Goal: Communication & Community: Connect with others

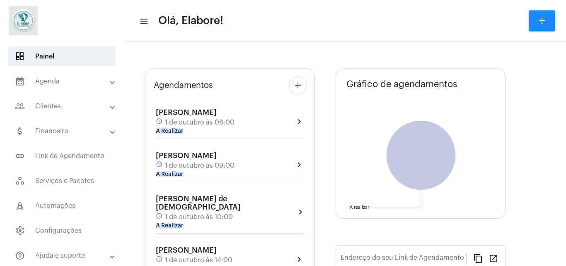
type input "[URL][DOMAIN_NAME]"
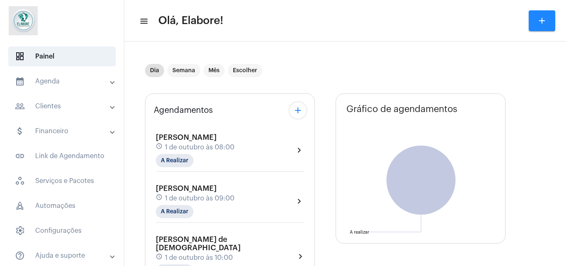
click at [234, 142] on div "[PERSON_NAME] schedule [DATE] 08:00 A Realizar" at bounding box center [195, 150] width 79 height 34
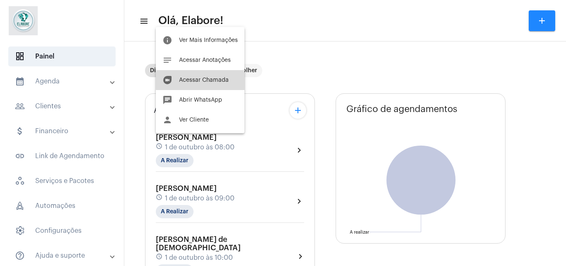
click at [214, 72] on button "duo [PERSON_NAME]" at bounding box center [200, 80] width 89 height 20
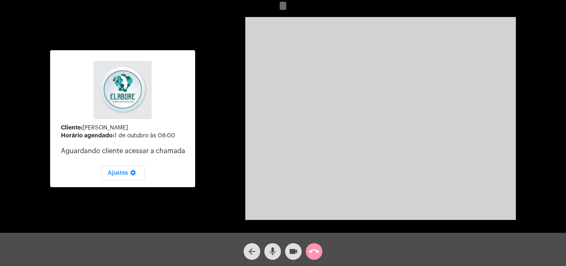
click at [271, 256] on span "mic" at bounding box center [273, 251] width 10 height 17
click at [295, 249] on mat-icon "videocam" at bounding box center [293, 251] width 10 height 10
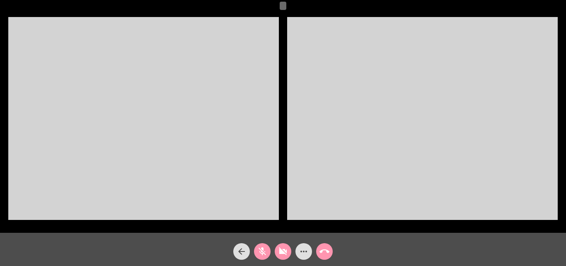
click at [282, 254] on mat-icon "videocam_off" at bounding box center [283, 251] width 10 height 10
click at [266, 253] on mat-icon "mic_off" at bounding box center [262, 251] width 10 height 10
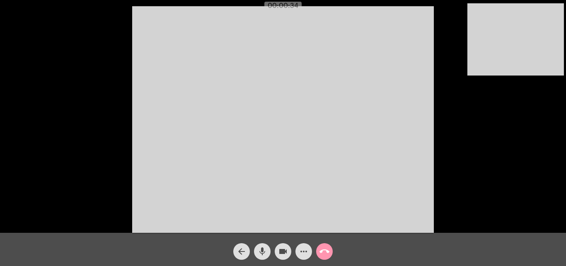
click at [444, 160] on div "Acessando Câmera e Microfone..." at bounding box center [283, 118] width 564 height 232
click at [247, 248] on button "arrow_back" at bounding box center [241, 251] width 17 height 17
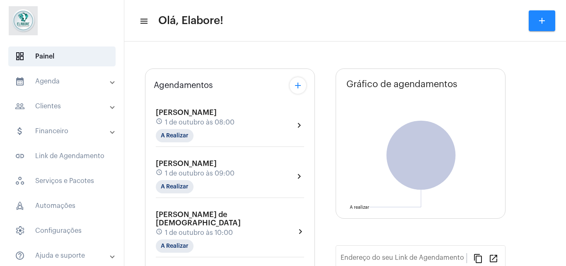
type input "[URL][DOMAIN_NAME]"
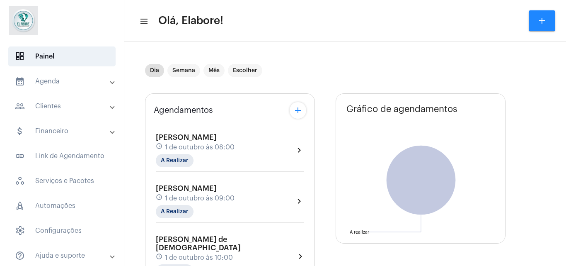
click at [234, 142] on div "[PERSON_NAME] schedule [DATE] 08:00 A Realizar" at bounding box center [195, 150] width 79 height 34
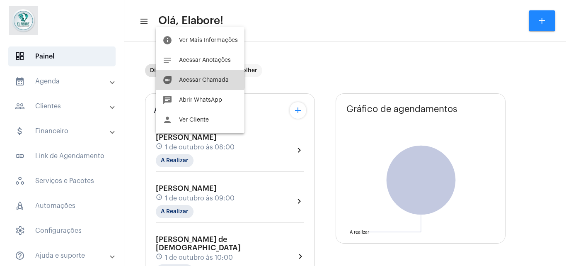
click at [184, 75] on button "duo [PERSON_NAME]" at bounding box center [200, 80] width 89 height 20
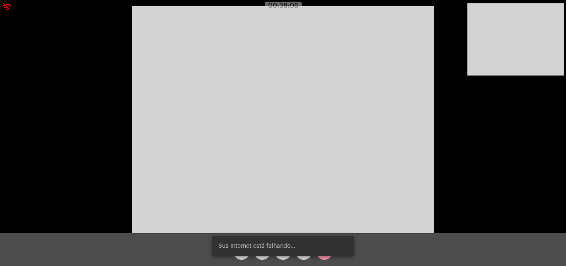
click at [340, 132] on video at bounding box center [283, 119] width 302 height 226
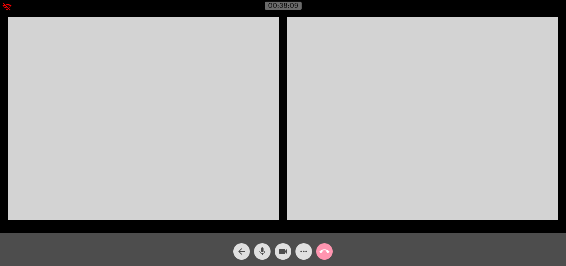
click at [179, 140] on video at bounding box center [143, 118] width 270 height 203
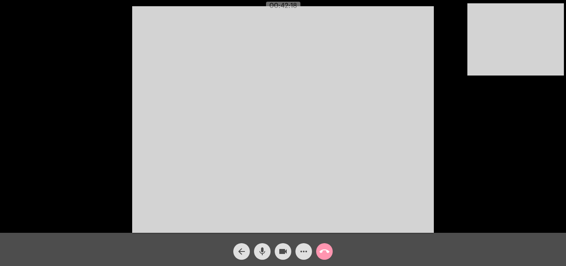
click at [179, 140] on video at bounding box center [283, 119] width 302 height 226
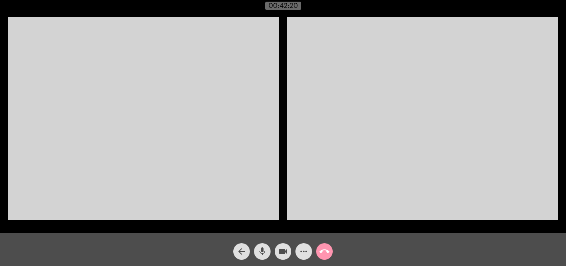
click at [348, 145] on video at bounding box center [422, 118] width 270 height 203
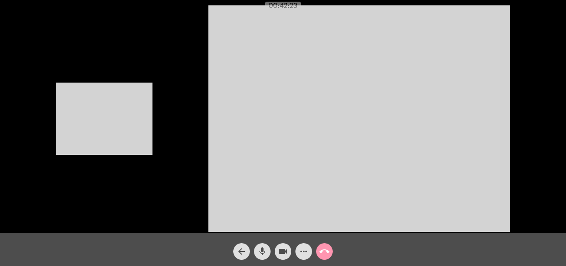
click at [148, 149] on video at bounding box center [104, 118] width 97 height 72
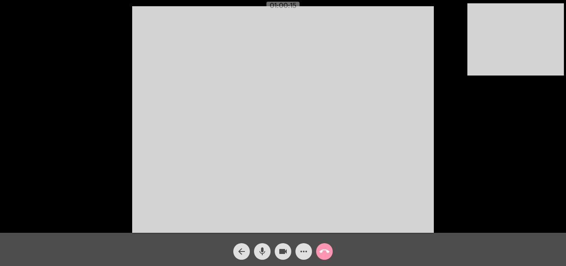
click at [243, 251] on mat-icon "arrow_back" at bounding box center [242, 251] width 10 height 10
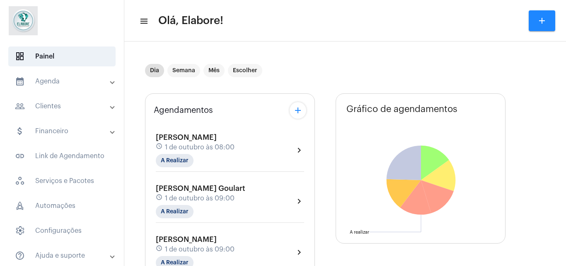
type input "[URL][DOMAIN_NAME]"
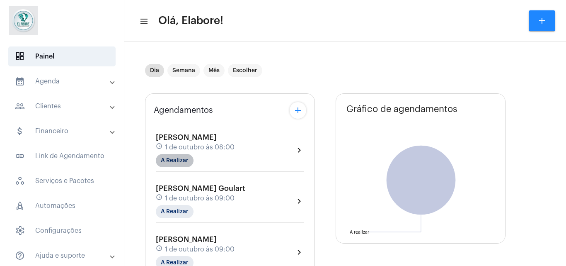
click at [171, 155] on mat-chip "A Realizar" at bounding box center [175, 160] width 38 height 13
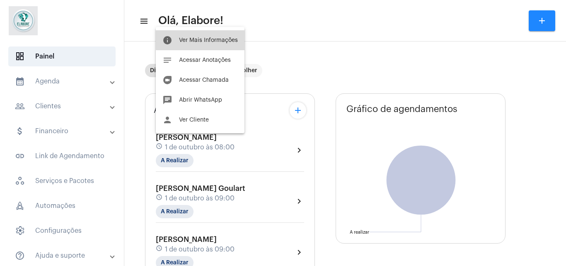
click at [205, 32] on button "info Ver Mais Informações" at bounding box center [200, 40] width 89 height 20
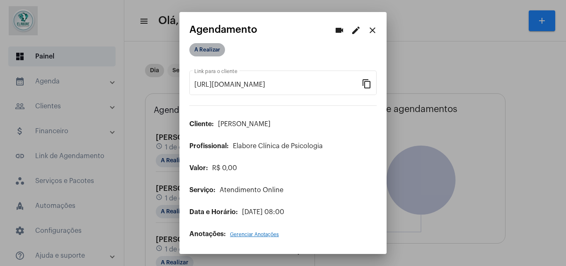
click at [215, 49] on mat-chip "A Realizar" at bounding box center [207, 49] width 36 height 13
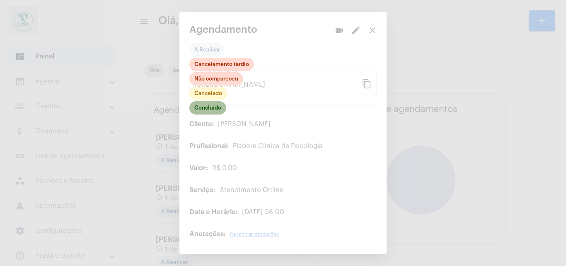
click at [215, 108] on mat-chip "Concluído" at bounding box center [207, 107] width 37 height 13
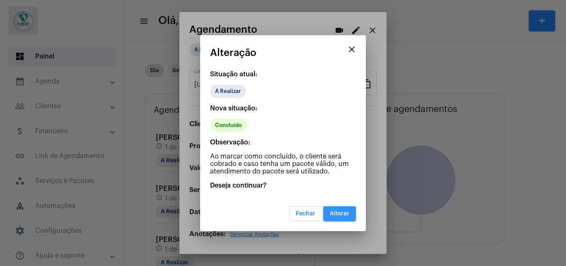
click at [343, 211] on span "Alterar" at bounding box center [339, 213] width 19 height 6
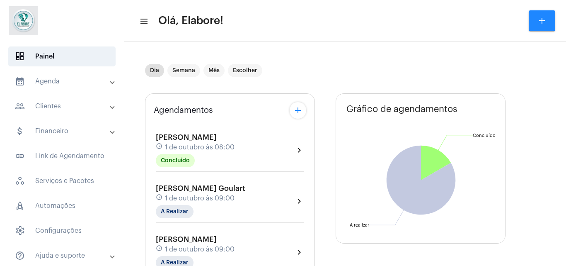
click at [251, 196] on div "[PERSON_NAME] Goulart schedule [DATE] 09:00 A Realizar chevron_right" at bounding box center [230, 201] width 148 height 34
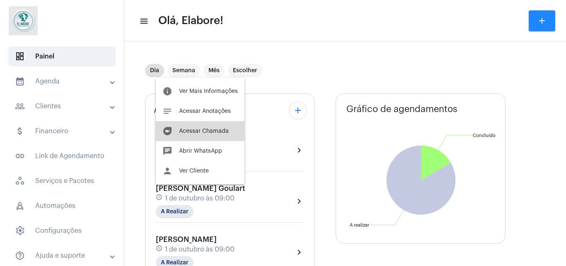
click at [212, 132] on span "Acessar Chamada" at bounding box center [204, 131] width 50 height 6
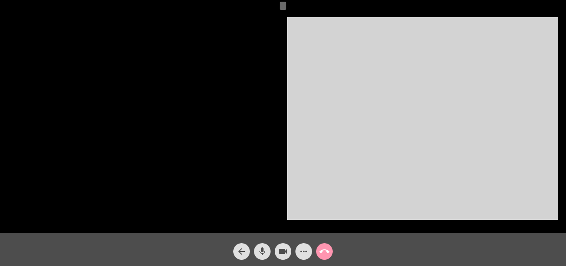
drag, startPoint x: 241, startPoint y: 260, endPoint x: 241, endPoint y: 253, distance: 7.5
click at [241, 253] on div "arrow_back mic videocam more_horiz call_end" at bounding box center [283, 248] width 566 height 33
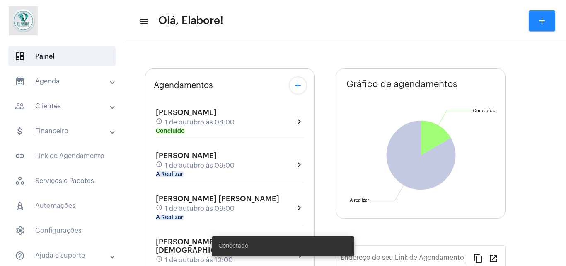
type input "[URL][DOMAIN_NAME]"
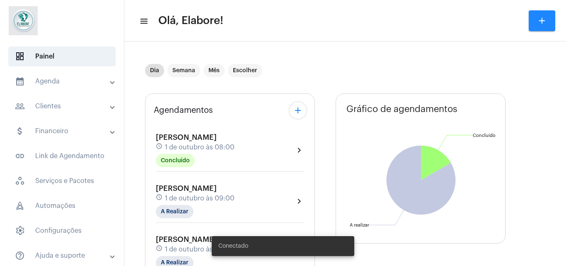
click at [206, 206] on div "[PERSON_NAME] schedule 1 de outubro às 09:00 A Realizar" at bounding box center [195, 201] width 79 height 34
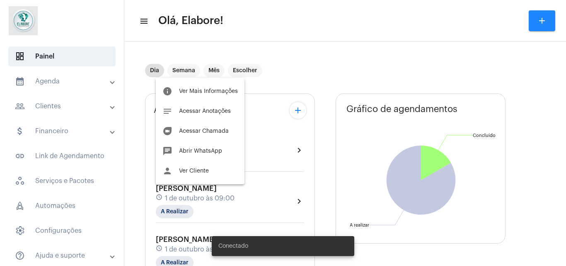
click at [470, 184] on div at bounding box center [283, 133] width 566 height 266
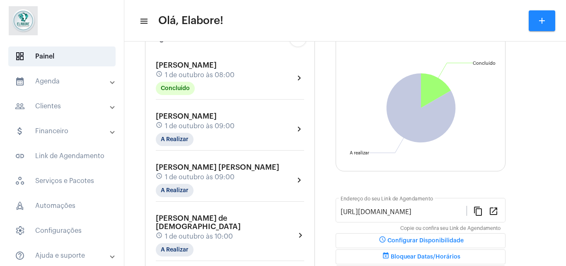
scroll to position [73, 0]
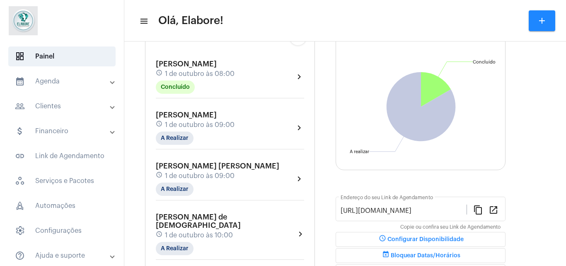
click at [191, 182] on div "[PERSON_NAME] [PERSON_NAME] schedule 1 de outubro às 09:00 A Realizar" at bounding box center [217, 179] width 123 height 34
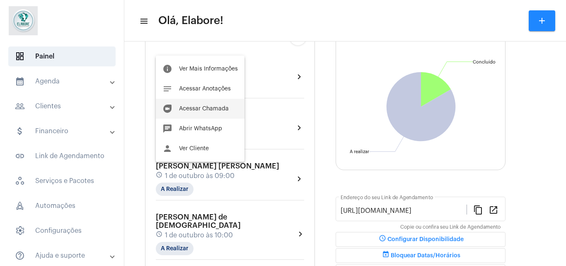
click at [191, 107] on span "Acessar Chamada" at bounding box center [204, 109] width 50 height 6
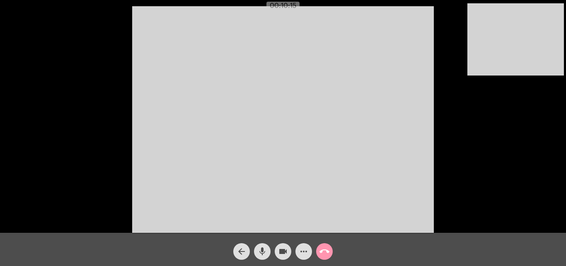
click at [281, 248] on mat-icon "videocam" at bounding box center [283, 251] width 10 height 10
click at [264, 250] on mat-icon "mic" at bounding box center [262, 251] width 10 height 10
click at [264, 250] on mat-icon "mic_off" at bounding box center [262, 251] width 10 height 10
click at [282, 252] on mat-icon "videocam_off" at bounding box center [283, 251] width 10 height 10
click at [554, 189] on div "Acessando Câmera e Microfone..." at bounding box center [283, 118] width 564 height 232
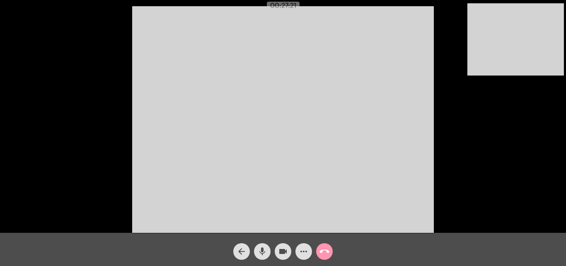
click at [299, 249] on mat-icon "more_horiz" at bounding box center [304, 251] width 10 height 10
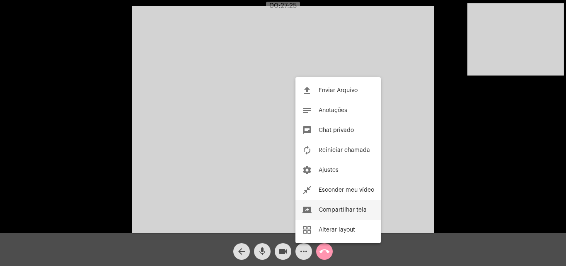
click at [339, 210] on span "Compartilhar tela" at bounding box center [343, 210] width 48 height 6
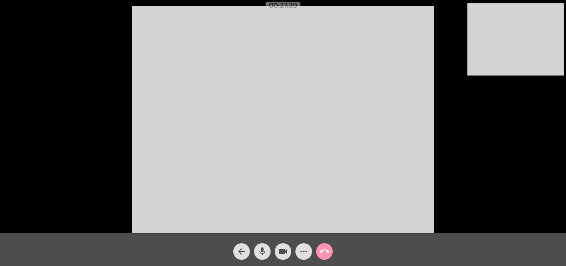
click at [304, 249] on mat-icon "more_horiz" at bounding box center [304, 251] width 10 height 10
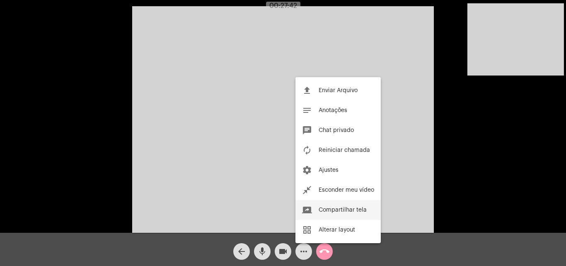
click at [335, 211] on span "Compartilhar tela" at bounding box center [343, 210] width 48 height 6
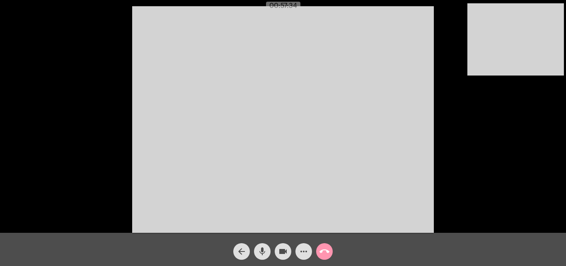
click at [243, 253] on mat-icon "arrow_back" at bounding box center [242, 251] width 10 height 10
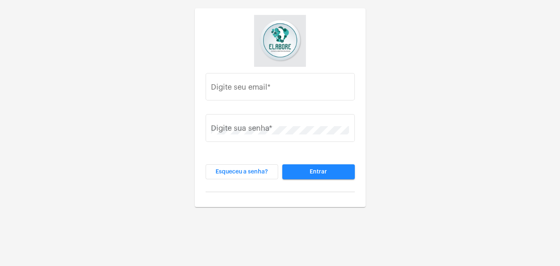
type input "clinicaelaborepsico@gmail.com"
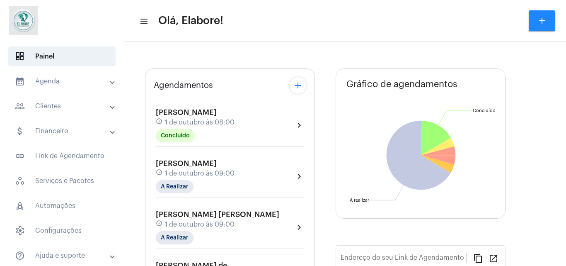
type input "[URL][DOMAIN_NAME]"
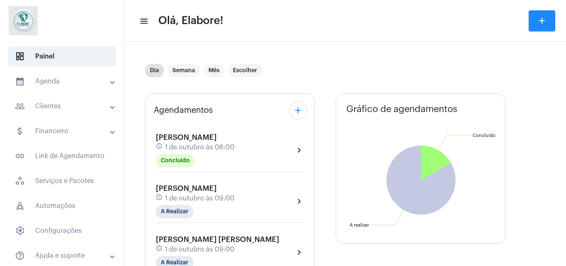
scroll to position [80, 0]
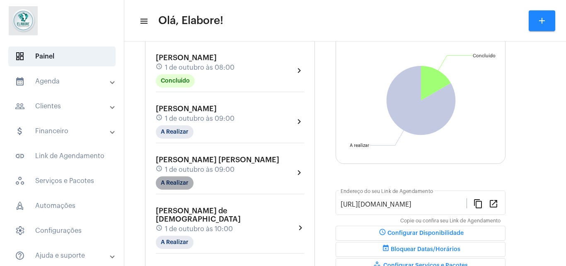
click at [176, 184] on mat-chip "A Realizar" at bounding box center [175, 182] width 38 height 13
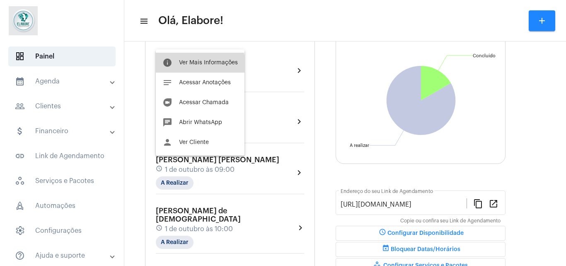
click at [195, 66] on button "info Ver Mais Informações" at bounding box center [200, 63] width 89 height 20
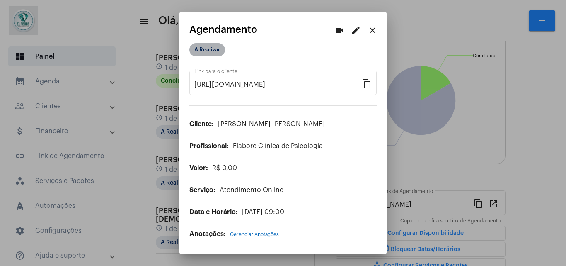
click at [202, 55] on mat-chip "A Realizar" at bounding box center [207, 49] width 36 height 13
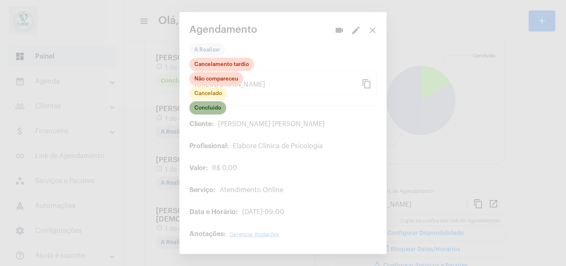
click at [213, 109] on mat-chip "Concluído" at bounding box center [207, 107] width 37 height 13
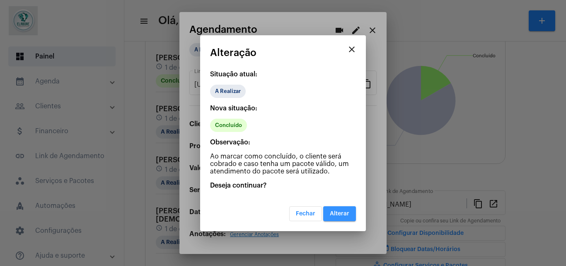
click at [334, 215] on span "Alterar" at bounding box center [339, 213] width 19 height 6
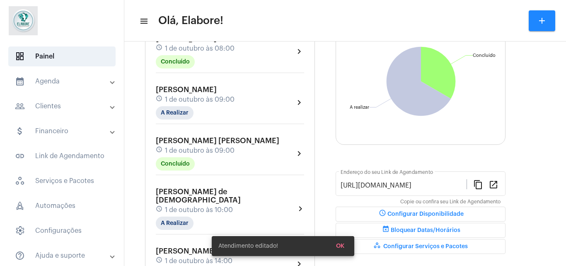
scroll to position [100, 0]
